Goal: Task Accomplishment & Management: Complete application form

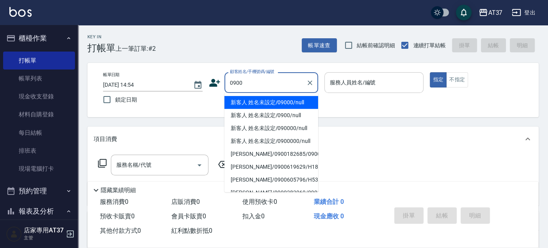
drag, startPoint x: 307, startPoint y: 106, endPoint x: 327, endPoint y: 91, distance: 24.6
click at [307, 106] on li "新客人 姓名未設定/09000/null" at bounding box center [271, 102] width 94 height 13
type input "新客人 姓名未設定/09000/null"
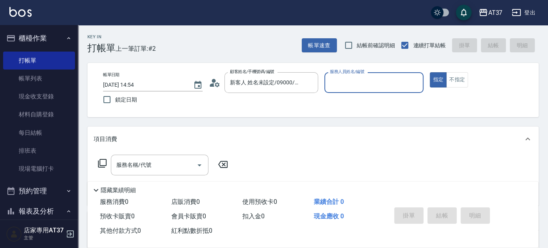
click at [336, 83] on input "服務人員姓名/編號" at bounding box center [374, 83] width 92 height 14
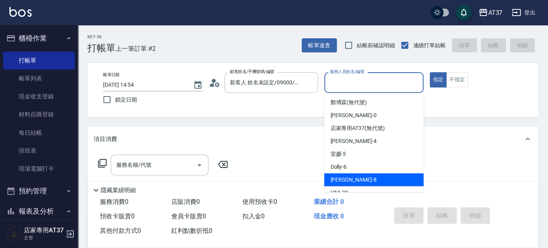
click at [353, 174] on div "Peggy -8" at bounding box center [373, 179] width 99 height 13
type input "Peggy-8"
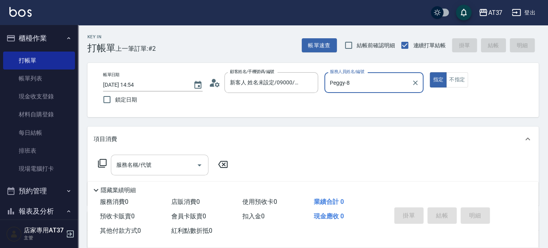
click at [142, 166] on div "服務名稱/代號 服務名稱/代號" at bounding box center [160, 164] width 98 height 21
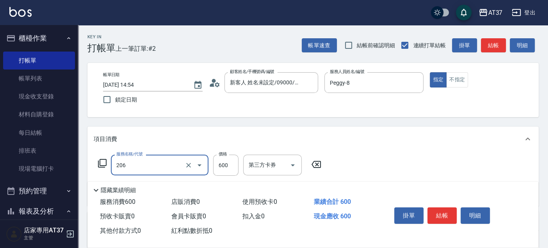
type input "A精油洗+剪(206)"
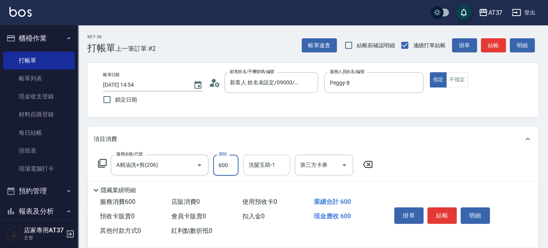
click at [264, 163] on div "洗髮互助-1 洗髮互助-1" at bounding box center [266, 164] width 47 height 21
type input "[PERSON_NAME]-22"
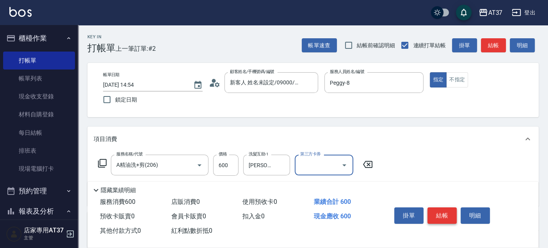
click at [452, 211] on button "結帳" at bounding box center [441, 215] width 29 height 16
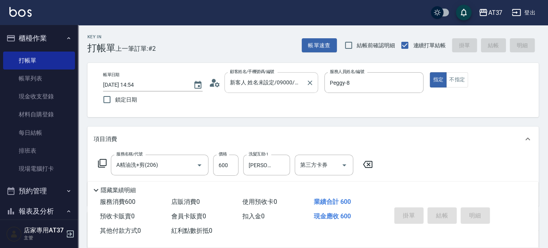
type input "[DATE] 15:45"
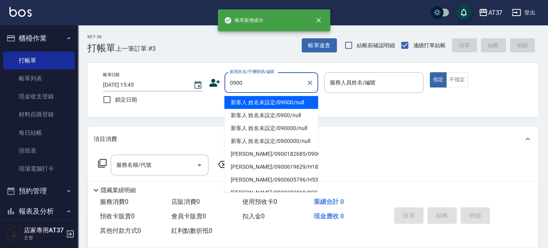
click at [272, 100] on li "新客人 姓名未設定/09000/null" at bounding box center [271, 102] width 94 height 13
type input "新客人 姓名未設定/09000/null"
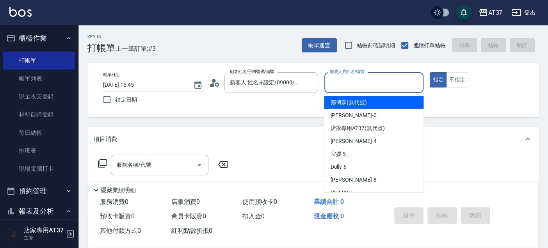
click at [379, 85] on input "服務人員姓名/編號" at bounding box center [374, 83] width 92 height 14
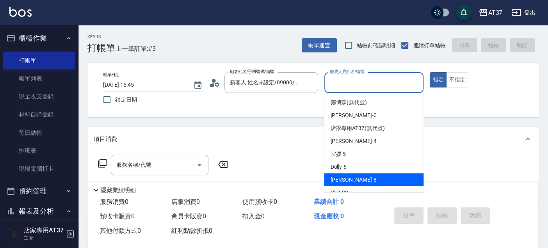
click at [378, 176] on div "Peggy -8" at bounding box center [373, 179] width 99 height 13
type input "Peggy-8"
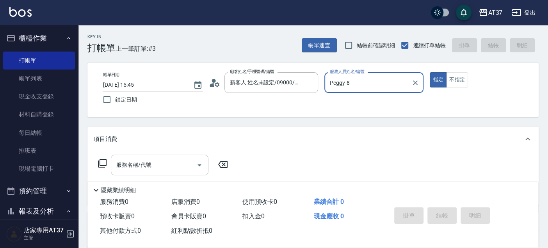
click at [158, 161] on input "服務名稱/代號" at bounding box center [153, 165] width 79 height 14
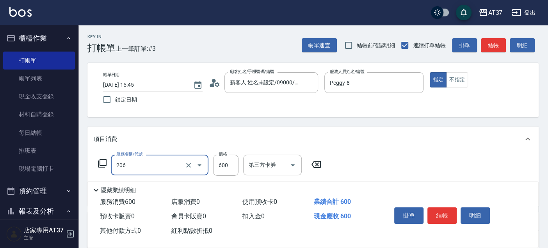
type input "A精油洗+剪(206)"
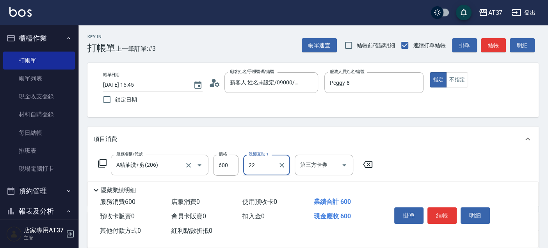
type input "[PERSON_NAME]-22"
click at [435, 218] on button "結帳" at bounding box center [441, 215] width 29 height 16
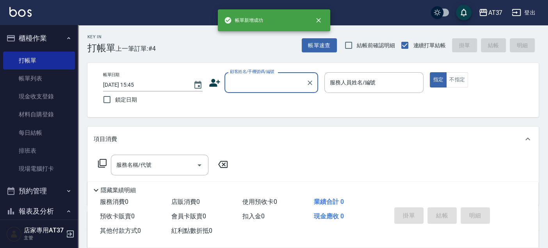
click at [269, 86] on input "顧客姓名/手機號碼/編號" at bounding box center [265, 83] width 75 height 14
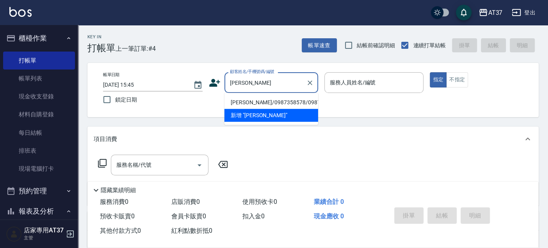
click at [257, 105] on li "[PERSON_NAME]/0987358578/0987358578" at bounding box center [271, 102] width 94 height 13
type input "[PERSON_NAME]/0987358578/0987358578"
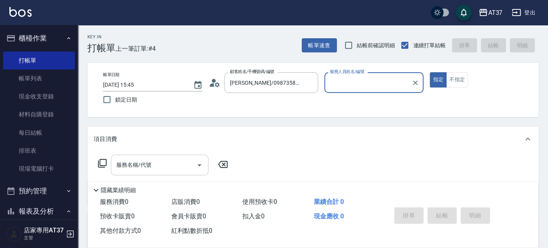
type input "Peggy-8"
click at [156, 165] on input "服務名稱/代號" at bounding box center [153, 165] width 79 height 14
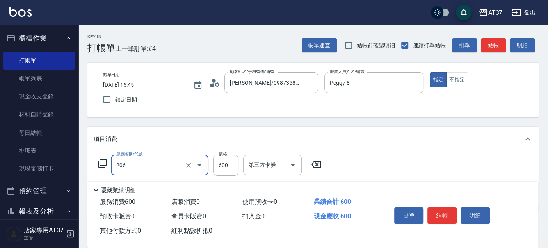
type input "A精油洗+剪(206)"
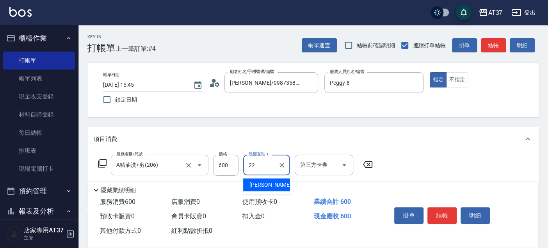
type input "[PERSON_NAME]-22"
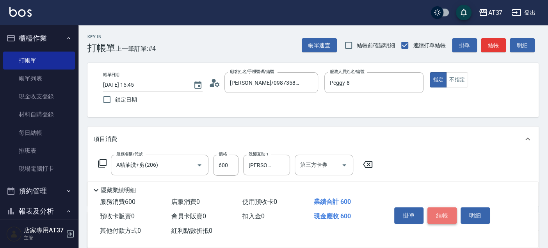
click at [442, 212] on button "結帳" at bounding box center [441, 215] width 29 height 16
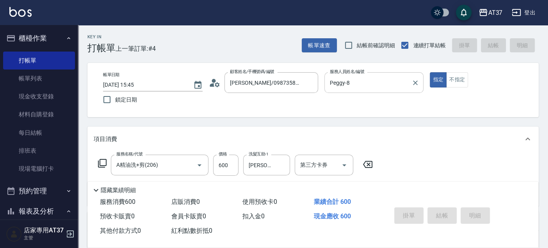
type input "[DATE] 15:46"
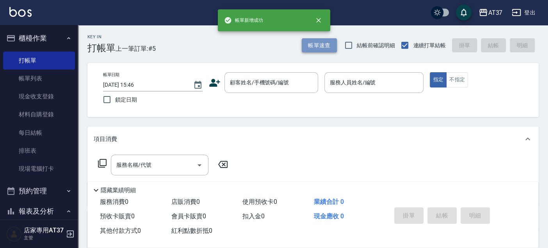
click at [321, 48] on button "帳單速查" at bounding box center [319, 45] width 35 height 14
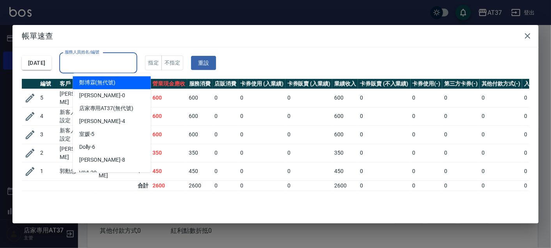
click at [133, 67] on input "服務人員姓名/編號" at bounding box center [98, 63] width 71 height 14
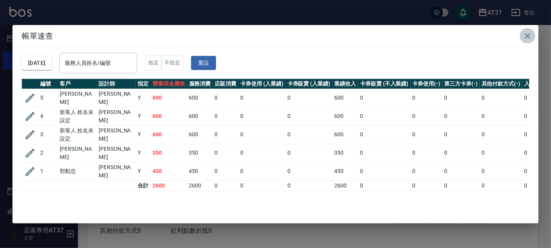
click at [534, 33] on button "button" at bounding box center [528, 36] width 16 height 16
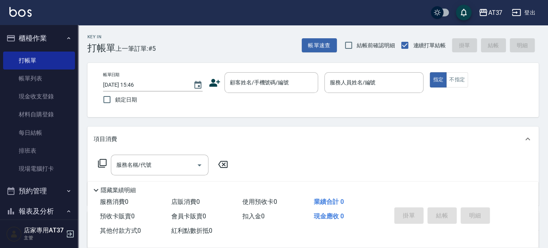
drag, startPoint x: 51, startPoint y: 149, endPoint x: 78, endPoint y: 39, distance: 112.5
click at [51, 149] on link "排班表" at bounding box center [39, 151] width 72 height 18
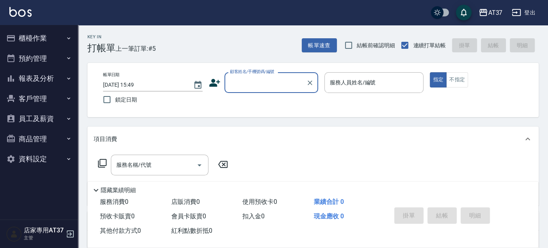
click at [242, 82] on input "顧客姓名/手機號碼/編號" at bounding box center [265, 83] width 75 height 14
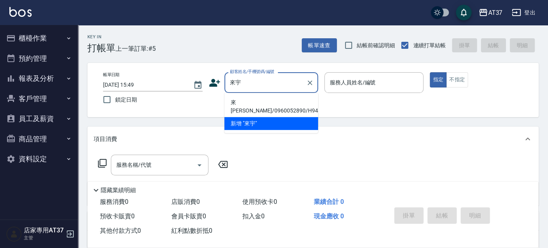
click at [250, 104] on li "來宇恩/0960052890/H94" at bounding box center [271, 106] width 94 height 21
type input "來宇恩/0960052890/H94"
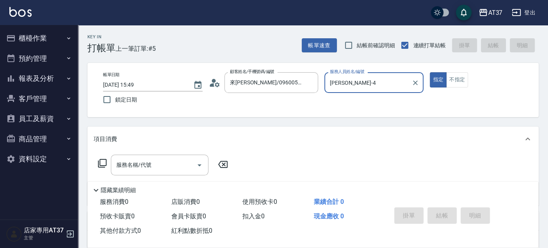
type input "Hannah-4"
click at [134, 160] on input "服務名稱/代號" at bounding box center [153, 165] width 79 height 14
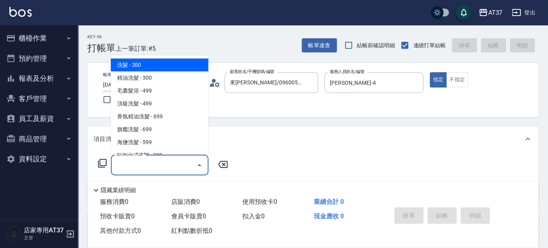
click at [104, 161] on icon at bounding box center [102, 162] width 9 height 9
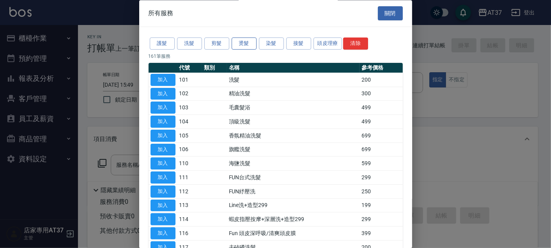
click at [239, 44] on button "燙髮" at bounding box center [244, 44] width 25 height 12
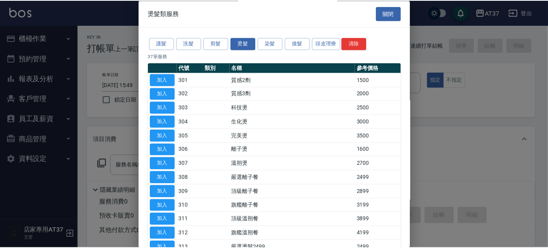
scroll to position [130, 0]
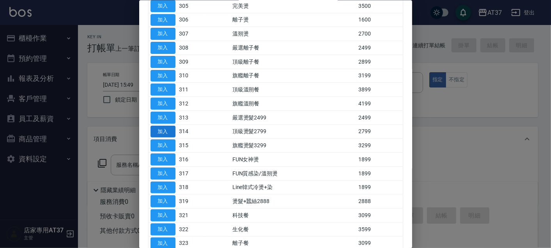
click at [172, 130] on button "加入" at bounding box center [163, 131] width 25 height 12
type input "頂級燙髮2799(314)"
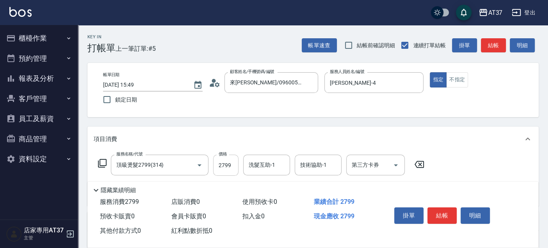
click at [223, 163] on input "2799" at bounding box center [225, 164] width 25 height 21
type input "3200"
type input "[PERSON_NAME]-22"
click at [280, 167] on icon "Clear" at bounding box center [282, 165] width 8 height 8
click at [445, 209] on button "結帳" at bounding box center [441, 215] width 29 height 16
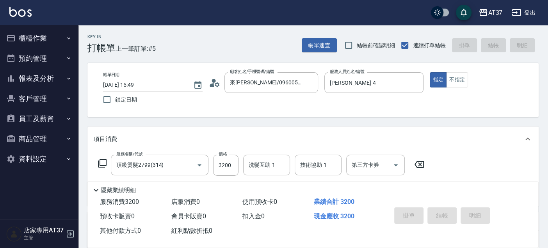
type input "2025/09/15 15:53"
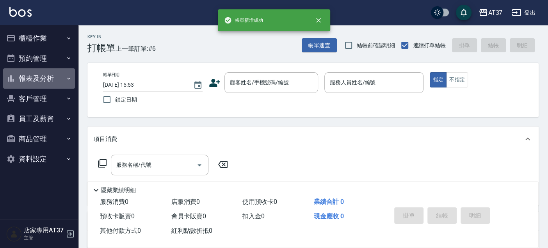
click at [41, 74] on button "報表及分析" at bounding box center [39, 78] width 72 height 20
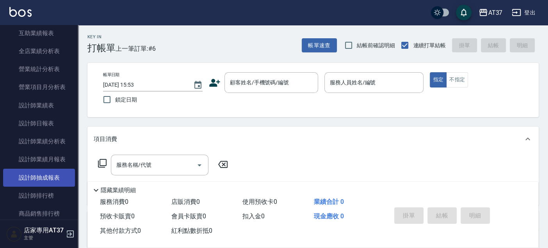
scroll to position [216, 0]
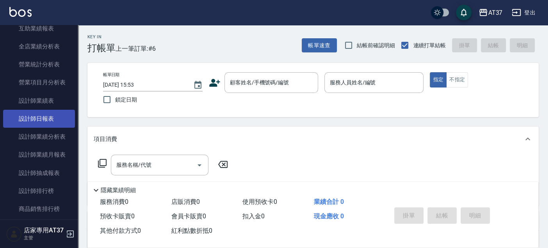
click at [43, 125] on link "設計師日報表" at bounding box center [39, 119] width 72 height 18
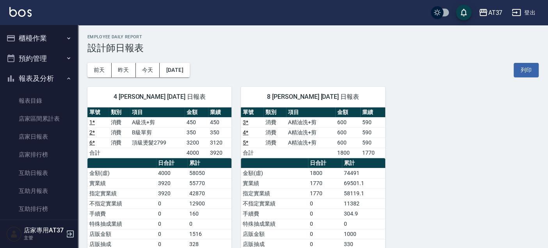
click at [38, 38] on button "櫃檯作業" at bounding box center [39, 38] width 72 height 20
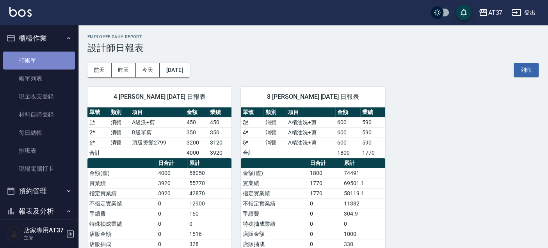
click at [39, 55] on link "打帳單" at bounding box center [39, 60] width 72 height 18
